Goal: Transaction & Acquisition: Subscribe to service/newsletter

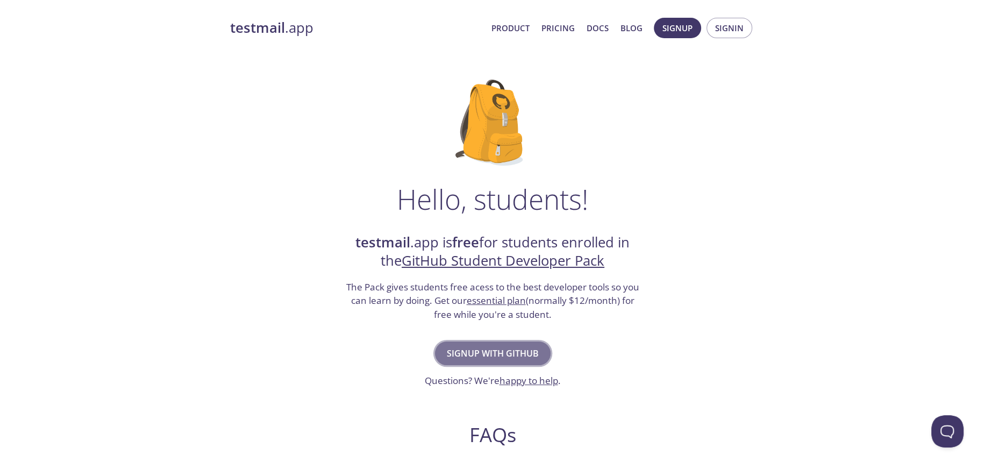
click at [528, 356] on span "Signup with GitHub" at bounding box center [493, 353] width 92 height 15
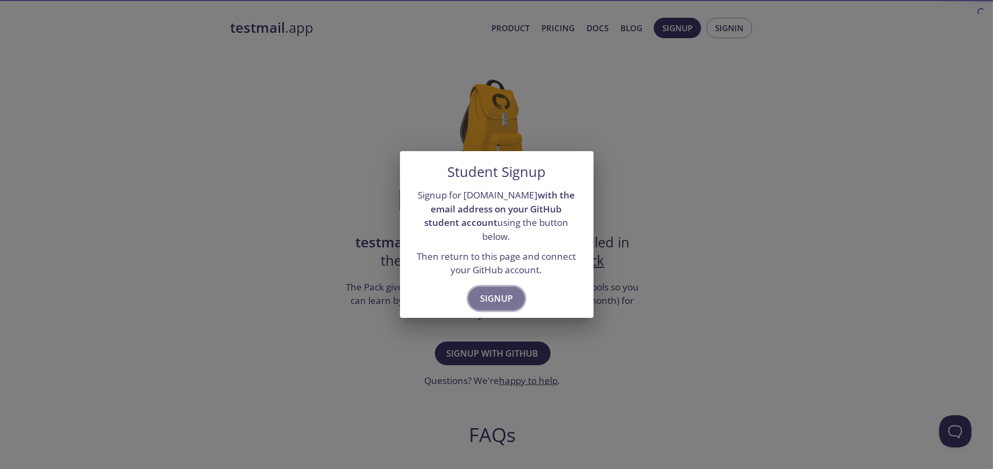
click at [511, 291] on span "Signup" at bounding box center [496, 298] width 33 height 15
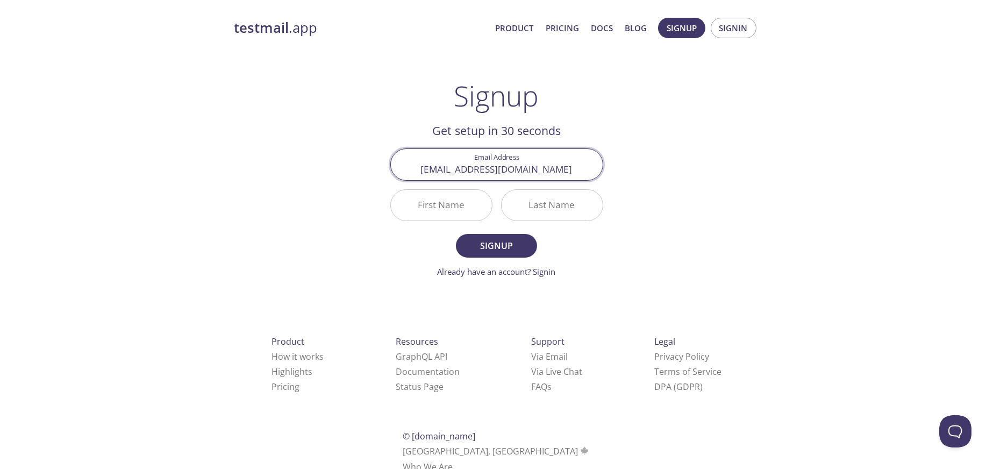
type input "[EMAIL_ADDRESS][DOMAIN_NAME]"
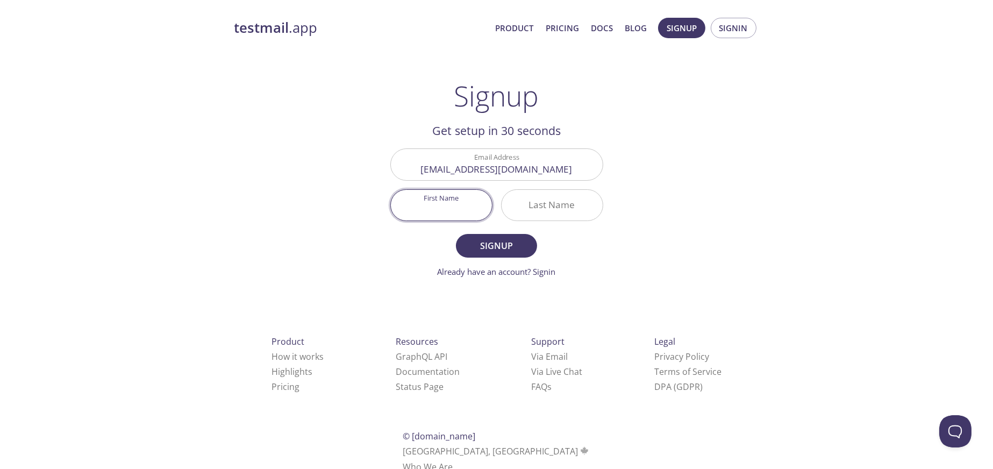
click at [463, 217] on input "First Name" at bounding box center [441, 205] width 101 height 31
type input "Irugal"
click at [566, 197] on input "Last Name" at bounding box center [552, 205] width 101 height 31
type input "Bandara"
click at [516, 249] on span "Signup" at bounding box center [496, 245] width 57 height 15
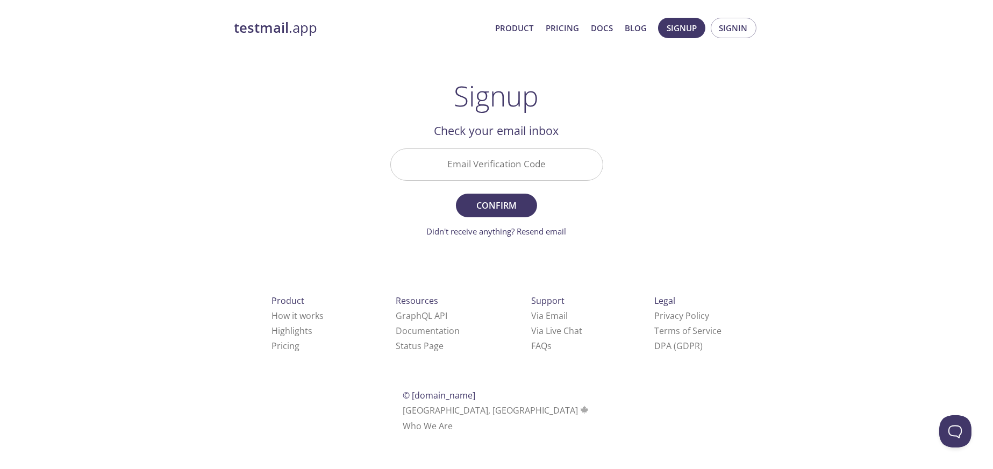
click at [496, 152] on input "Email Verification Code" at bounding box center [497, 164] width 212 height 31
paste input "GJ2URZX"
type input "GJ2URZX"
click at [490, 205] on span "Confirm" at bounding box center [496, 205] width 57 height 15
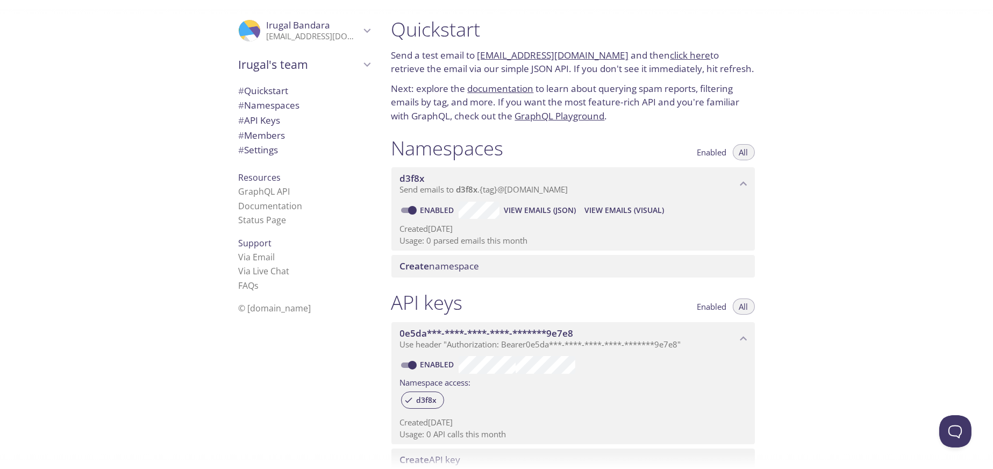
click at [265, 94] on span "# Quickstart" at bounding box center [264, 90] width 50 height 12
